Goal: Task Accomplishment & Management: Manage account settings

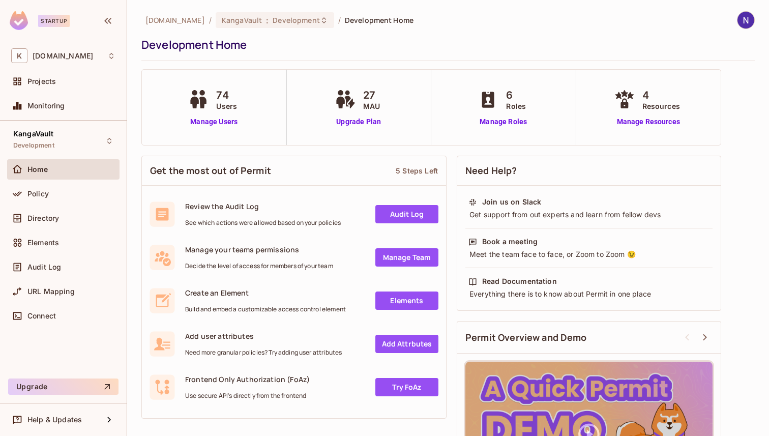
click at [201, 110] on div "74 Users" at bounding box center [214, 99] width 56 height 24
click at [227, 89] on span "74" at bounding box center [226, 94] width 21 height 15
click at [219, 123] on link "Manage Users" at bounding box center [214, 121] width 56 height 11
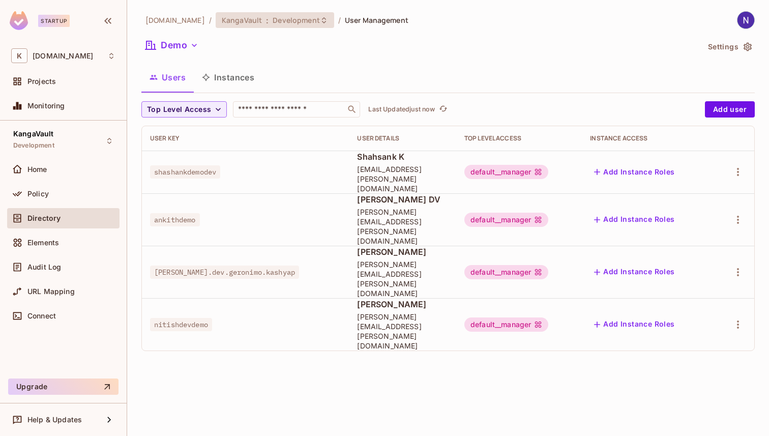
click at [316, 18] on div "KangaVault : Development" at bounding box center [275, 20] width 118 height 16
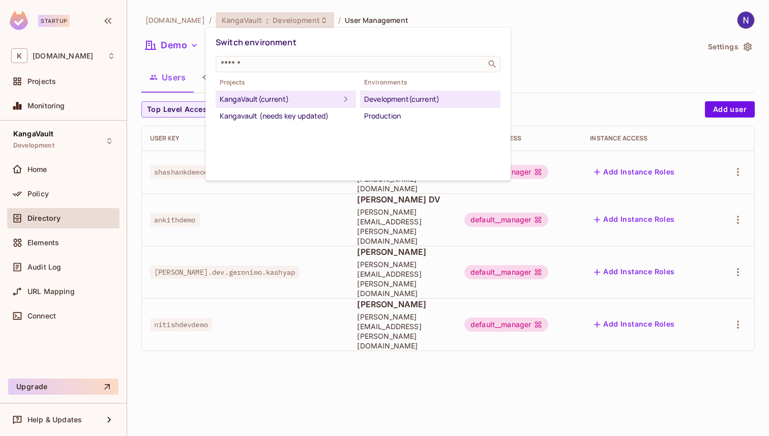
click at [533, 35] on div at bounding box center [384, 218] width 769 height 436
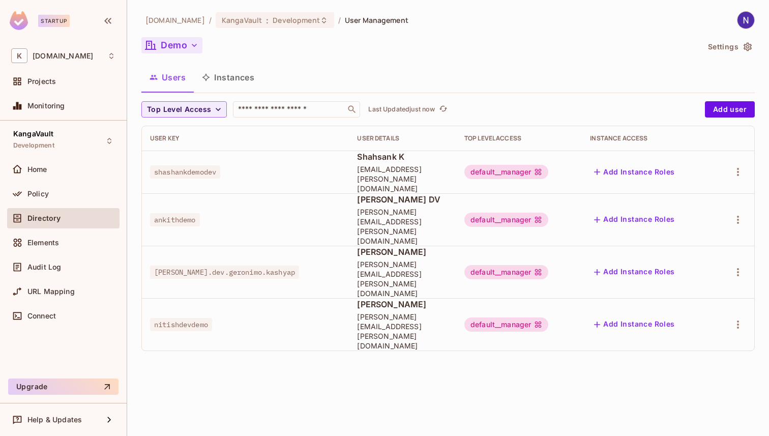
click at [197, 45] on icon "button" at bounding box center [194, 45] width 10 height 10
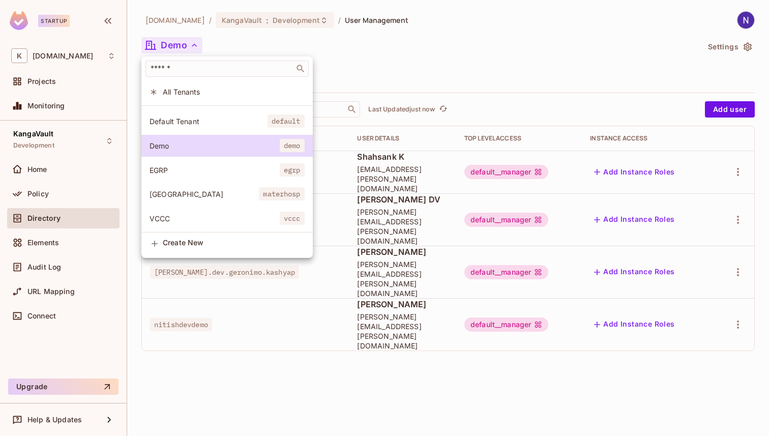
scroll to position [27, 0]
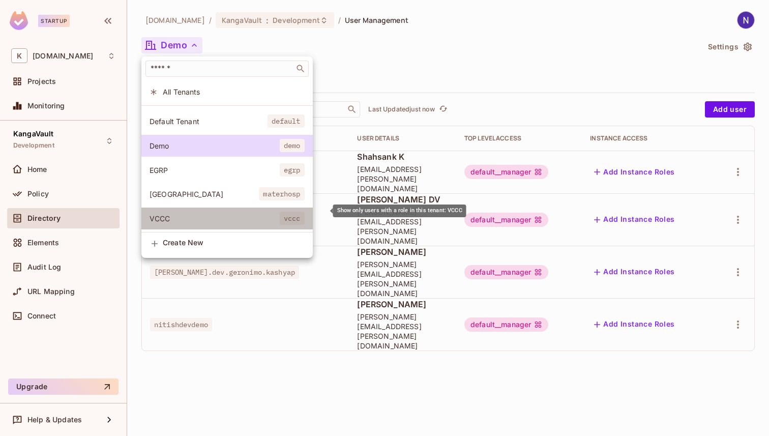
click at [205, 213] on span "VCCC" at bounding box center [214, 218] width 130 height 10
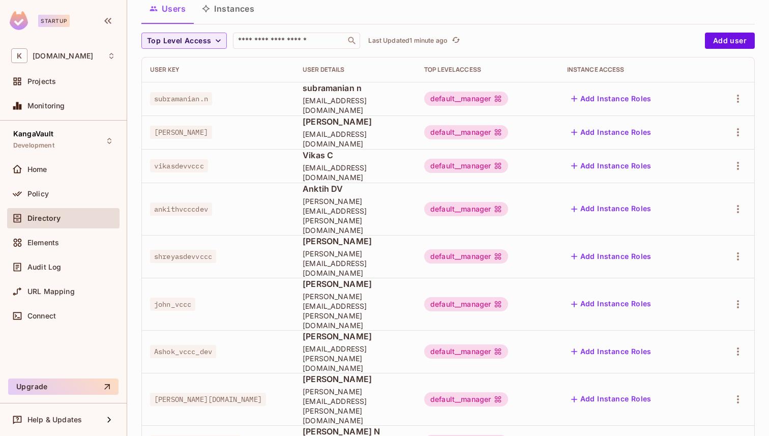
scroll to position [0, 0]
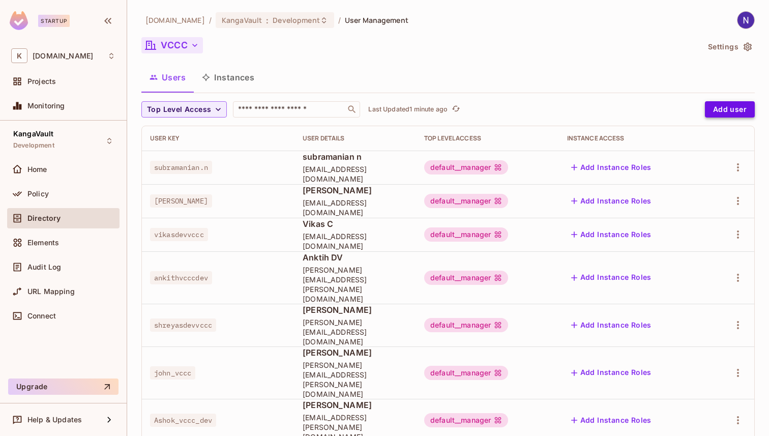
click at [738, 106] on button "Add user" at bounding box center [730, 109] width 50 height 16
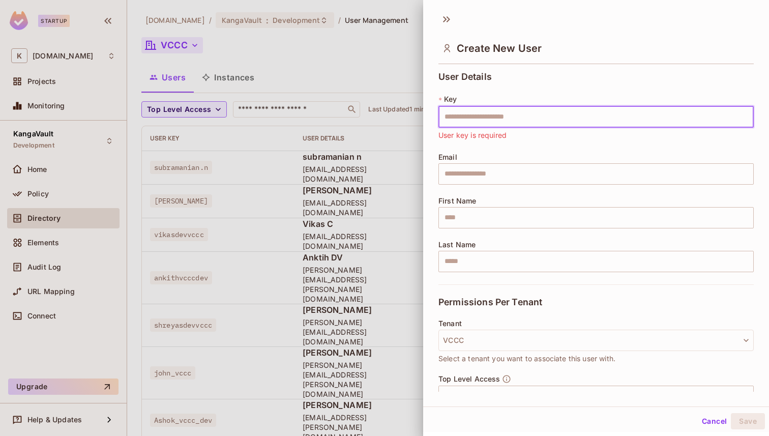
paste input "**********"
type input "**********"
click at [493, 172] on input "text" at bounding box center [595, 173] width 315 height 21
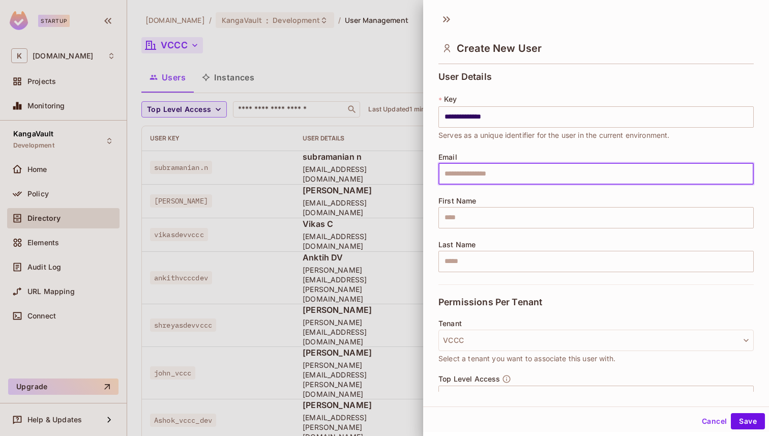
paste input "**********"
type input "**********"
click at [476, 220] on input "text" at bounding box center [595, 217] width 315 height 21
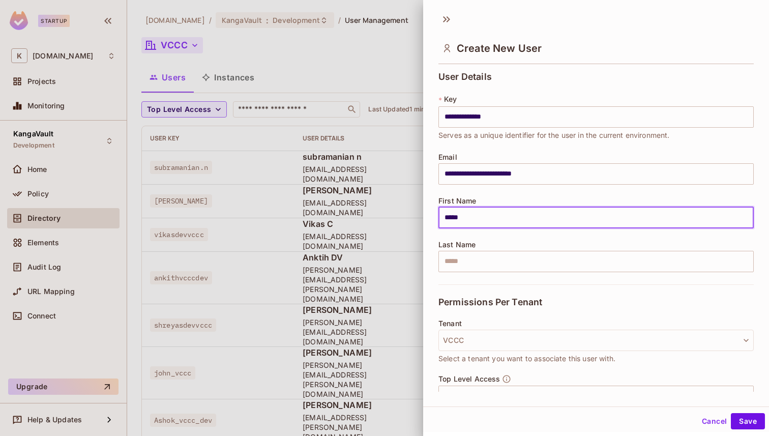
type input "*****"
drag, startPoint x: 460, startPoint y: 276, endPoint x: 461, endPoint y: 261, distance: 15.3
click at [460, 275] on div "**********" at bounding box center [595, 178] width 315 height 212
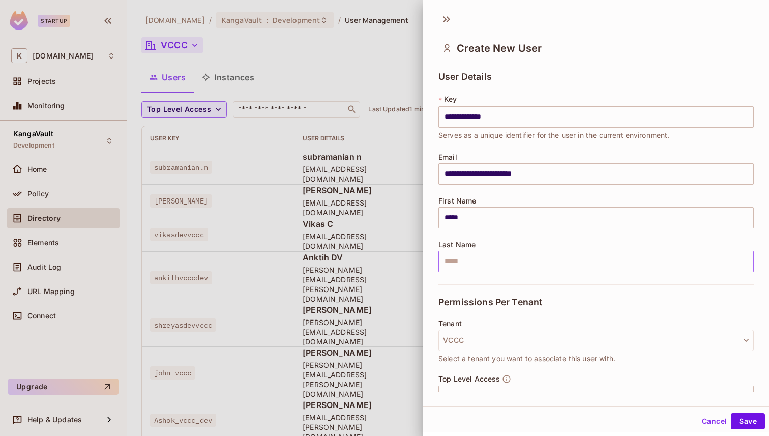
click at [461, 260] on input "text" at bounding box center [595, 261] width 315 height 21
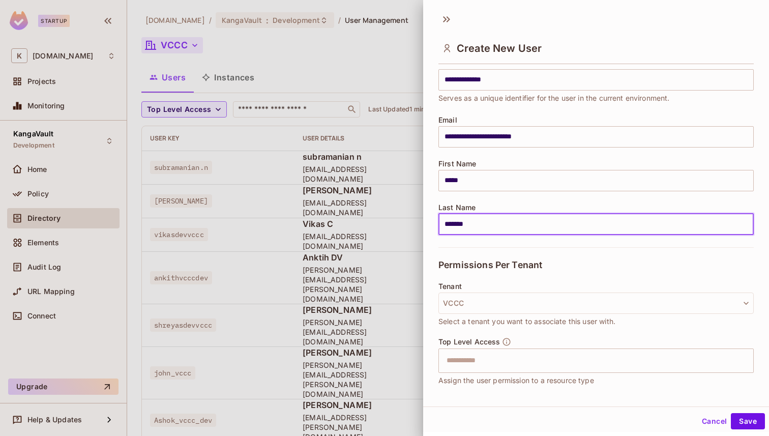
scroll to position [39, 0]
type input "*******"
click at [480, 356] on input "text" at bounding box center [586, 359] width 293 height 20
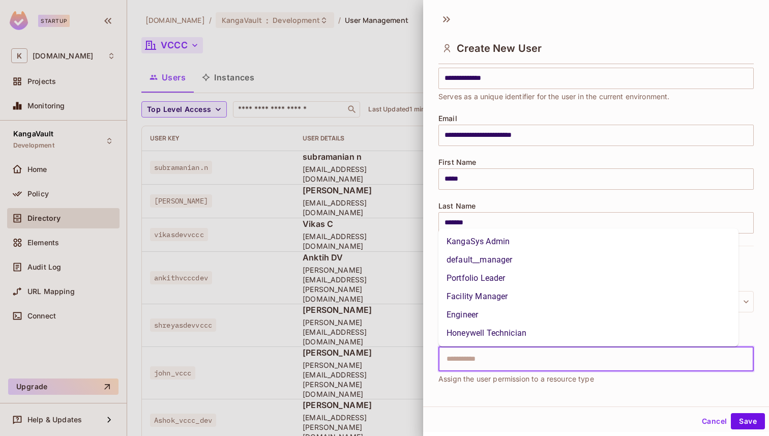
click at [488, 263] on li "default__manager" at bounding box center [588, 260] width 300 height 18
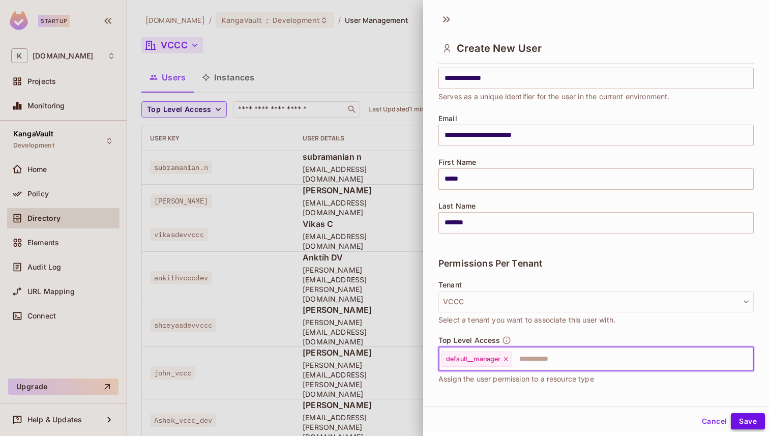
click at [739, 421] on button "Save" at bounding box center [747, 421] width 34 height 16
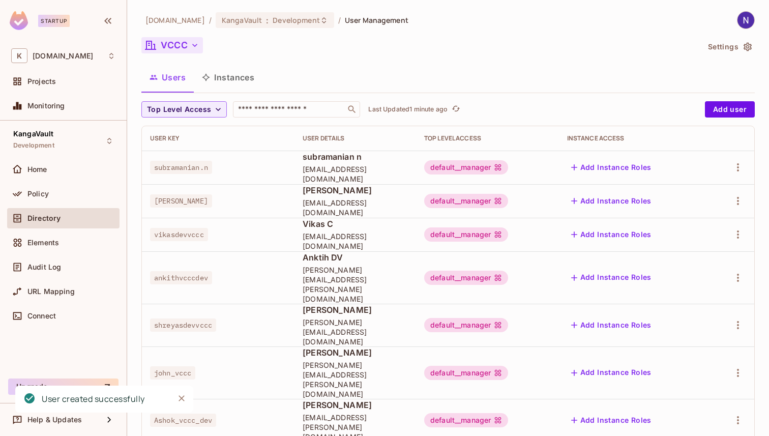
scroll to position [274, 0]
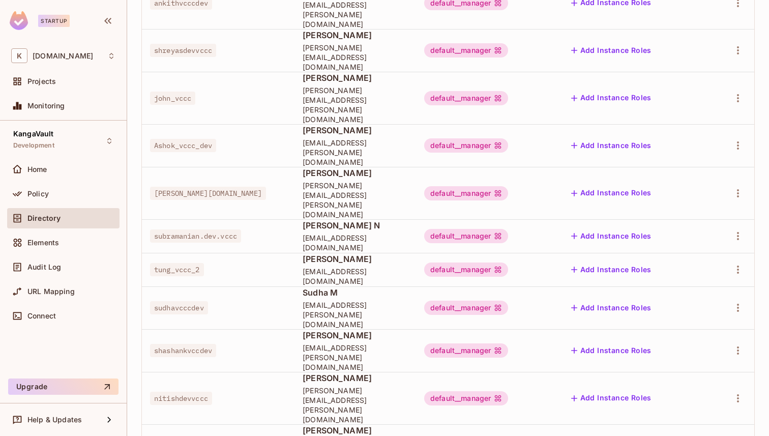
click at [689, 391] on div "Edit Attributes" at bounding box center [694, 390] width 50 height 10
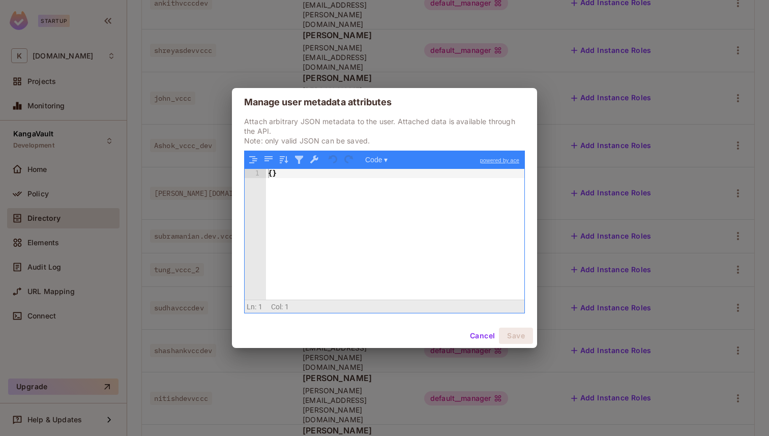
click at [281, 168] on div "1 { } XXXXXXXXXXXXXXXXXXXXXXXXXXXXXXXXXXXXXXXXXXXXXXXXXX" at bounding box center [385, 232] width 280 height 162
click at [280, 172] on div "{ }" at bounding box center [395, 243] width 258 height 149
click at [527, 339] on button "Save" at bounding box center [516, 335] width 34 height 16
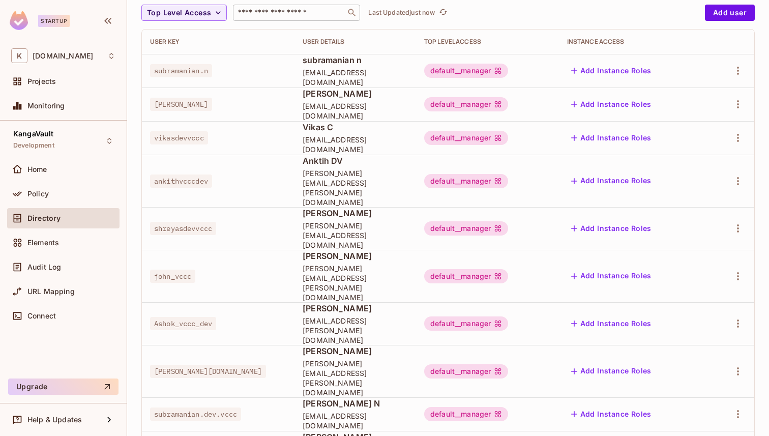
scroll to position [0, 0]
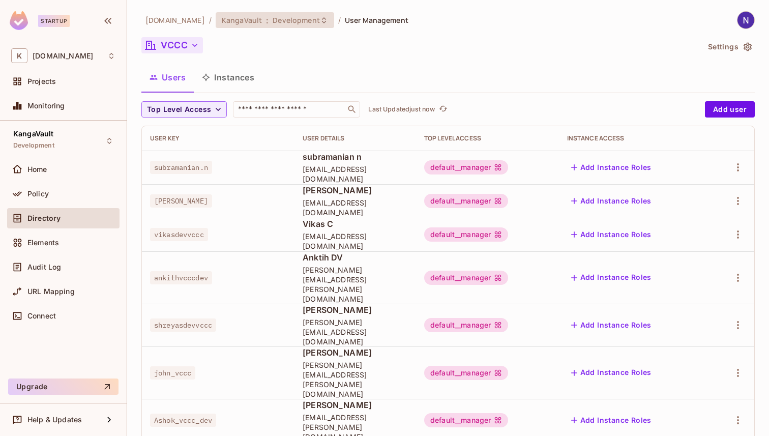
click at [320, 19] on icon at bounding box center [324, 20] width 8 height 8
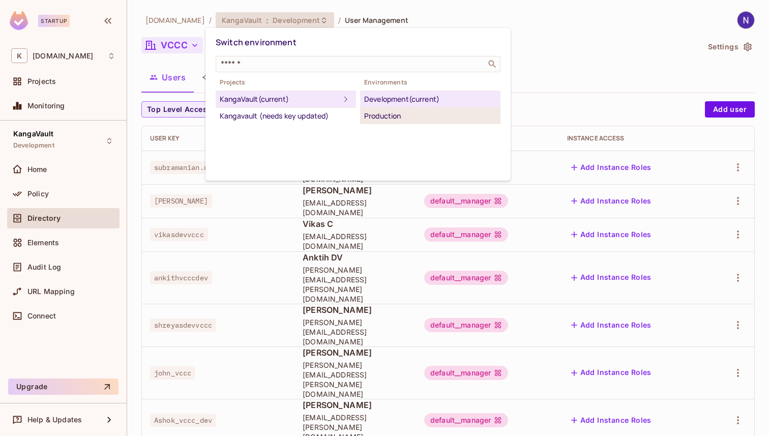
click at [393, 119] on div "Production" at bounding box center [430, 116] width 132 height 12
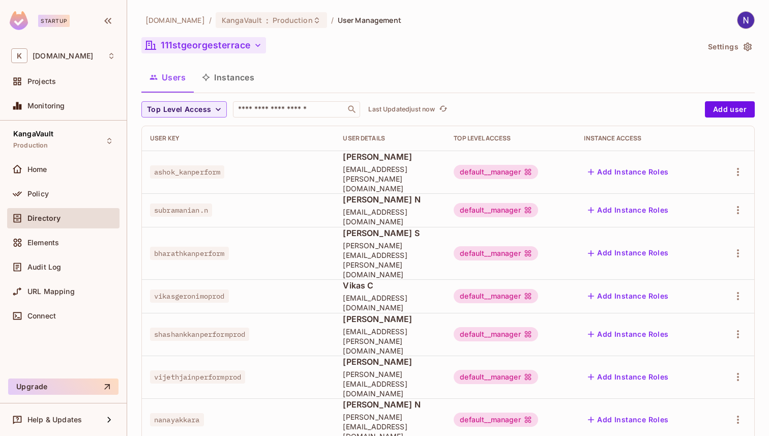
click at [228, 39] on button "111stgeorgesterrace" at bounding box center [203, 45] width 125 height 16
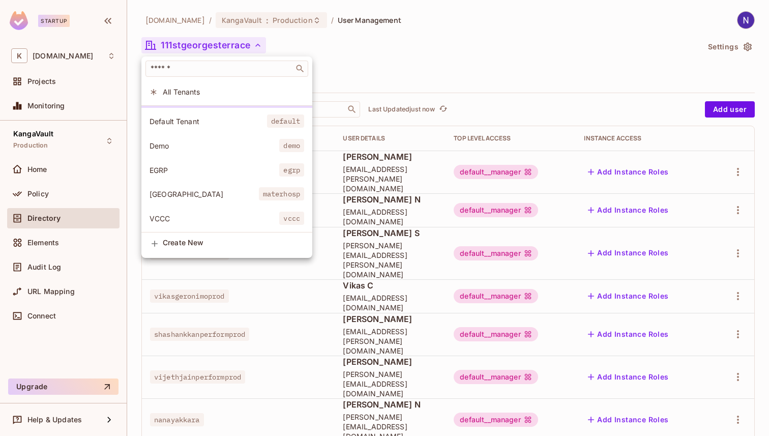
scroll to position [27, 0]
click at [179, 213] on span "VCCC" at bounding box center [214, 218] width 130 height 10
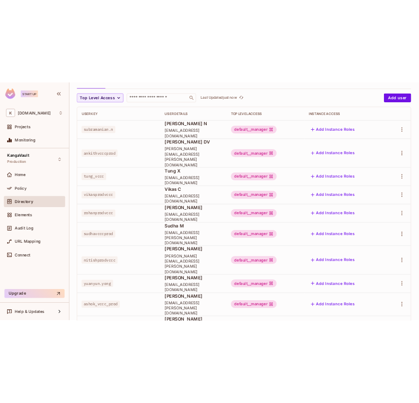
scroll to position [0, 0]
